Goal: Navigation & Orientation: Find specific page/section

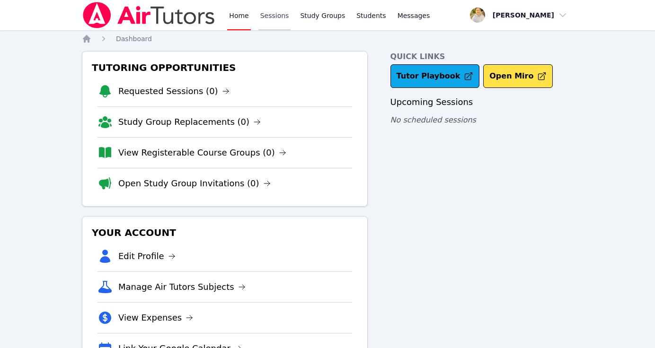
click at [276, 19] on link "Sessions" at bounding box center [274, 15] width 33 height 30
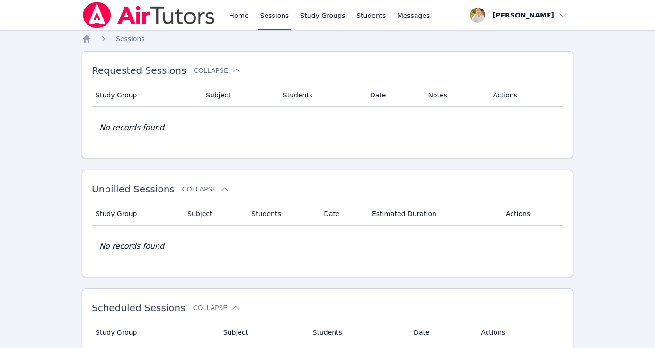
click at [155, 21] on img at bounding box center [149, 15] width 134 height 26
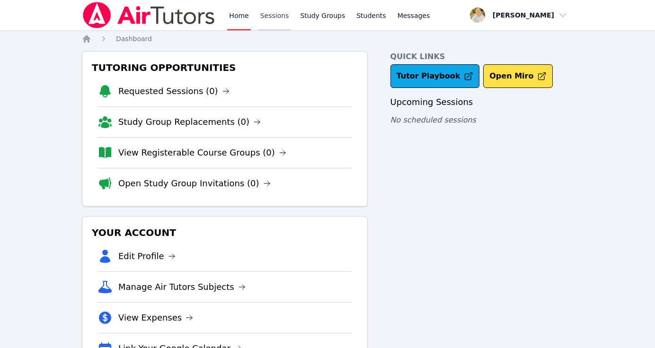
click at [278, 17] on link "Sessions" at bounding box center [274, 15] width 33 height 30
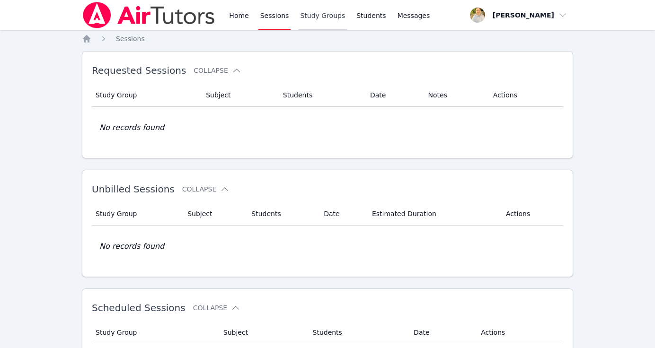
click at [318, 14] on link "Study Groups" at bounding box center [322, 15] width 49 height 30
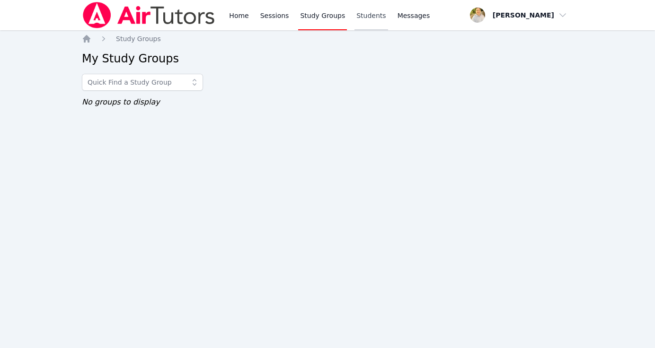
click at [361, 16] on link "Students" at bounding box center [370, 15] width 33 height 30
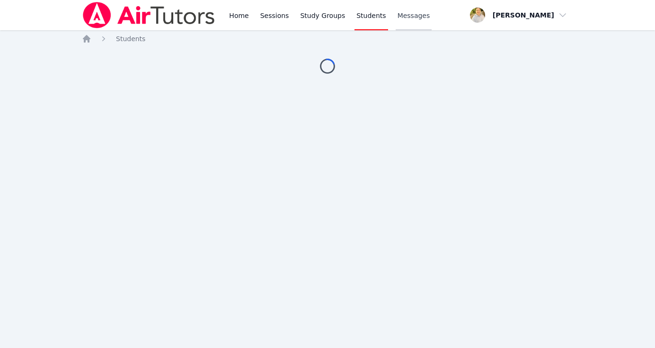
click at [409, 17] on span "Messages" at bounding box center [413, 15] width 33 height 9
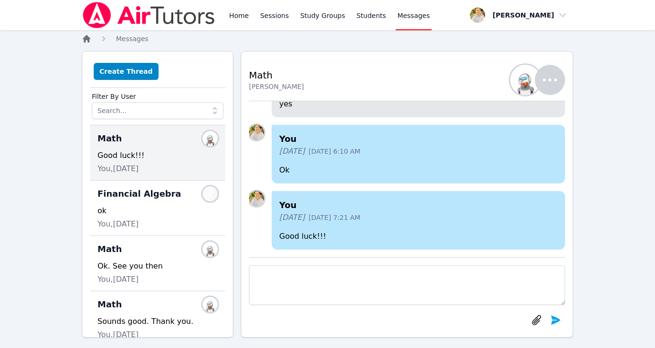
click at [85, 40] on icon "Breadcrumb" at bounding box center [87, 39] width 8 height 8
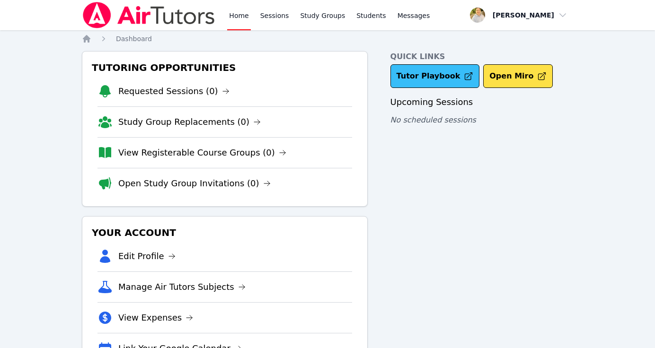
click at [444, 73] on link "Tutor Playbook" at bounding box center [434, 76] width 89 height 24
